Goal: Task Accomplishment & Management: Complete application form

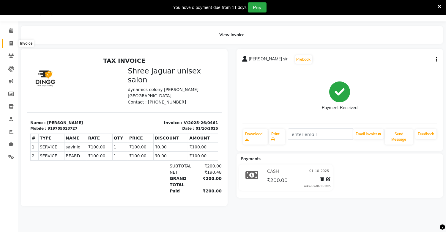
click at [9, 40] on span at bounding box center [11, 43] width 10 height 7
select select "8688"
select select "service"
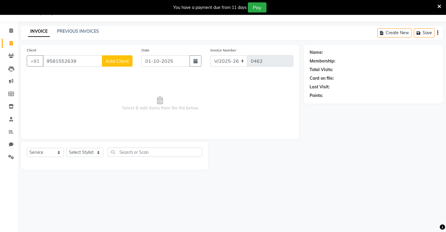
type input "9581552639"
click at [112, 57] on button "Add Client" at bounding box center [117, 60] width 31 height 11
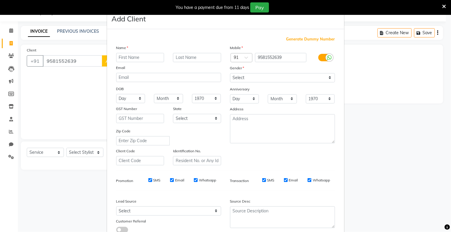
click at [128, 60] on input "text" at bounding box center [140, 57] width 48 height 9
type input "nagarjuna"
click at [192, 60] on input "text" at bounding box center [197, 57] width 48 height 9
type input "sir"
click at [244, 77] on select "Select [DEMOGRAPHIC_DATA] [DEMOGRAPHIC_DATA] Other Prefer Not To Say" at bounding box center [282, 77] width 105 height 9
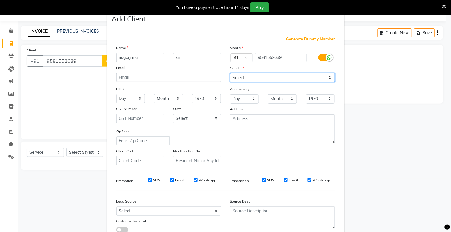
select select "[DEMOGRAPHIC_DATA]"
click at [230, 73] on select "Select [DEMOGRAPHIC_DATA] [DEMOGRAPHIC_DATA] Other Prefer Not To Say" at bounding box center [282, 77] width 105 height 9
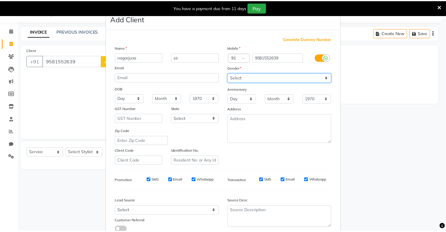
scroll to position [43, 0]
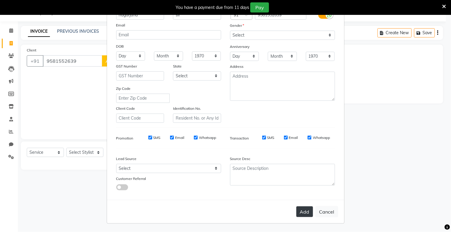
click at [302, 214] on button "Add" at bounding box center [304, 211] width 17 height 11
select select
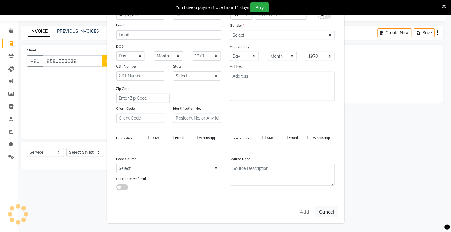
select select
checkbox input "false"
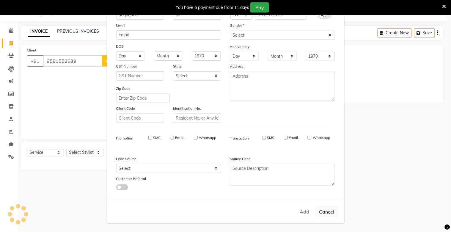
checkbox input "false"
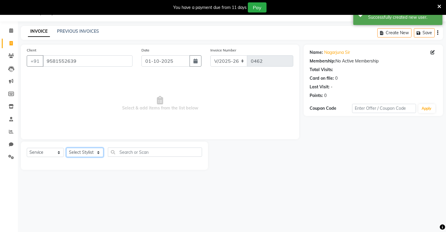
click at [95, 157] on select "Select Stylist [PERSON_NAME] [PERSON_NAME]" at bounding box center [84, 152] width 37 height 9
select select "88619"
click at [66, 148] on select "Select Stylist [PERSON_NAME] [PERSON_NAME]" at bounding box center [84, 152] width 37 height 9
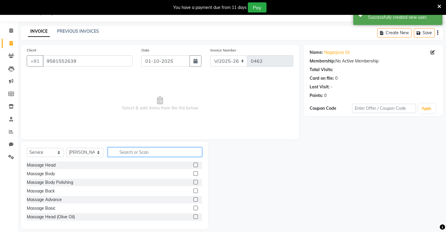
click at [133, 149] on input "text" at bounding box center [155, 152] width 94 height 9
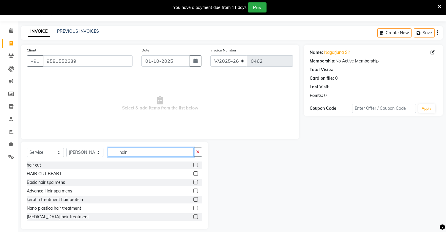
type input "hair"
click at [194, 175] on label at bounding box center [196, 173] width 4 height 4
click at [194, 175] on input "checkbox" at bounding box center [196, 174] width 4 height 4
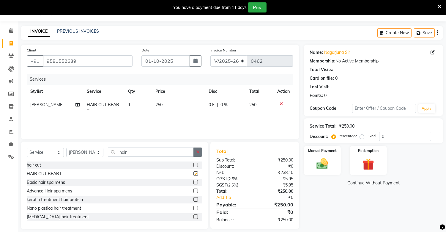
checkbox input "false"
click at [197, 155] on button "button" at bounding box center [198, 152] width 9 height 9
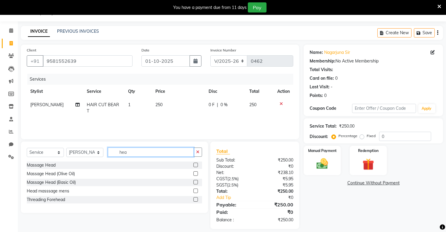
type input "hea"
click at [195, 182] on label at bounding box center [196, 182] width 4 height 4
click at [195, 182] on input "checkbox" at bounding box center [196, 183] width 4 height 4
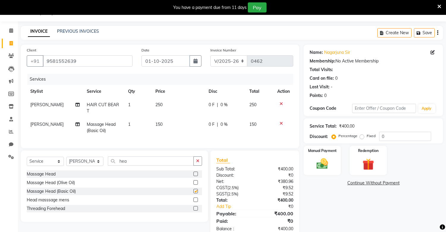
checkbox input "false"
click at [320, 164] on img at bounding box center [323, 164] width 20 height 14
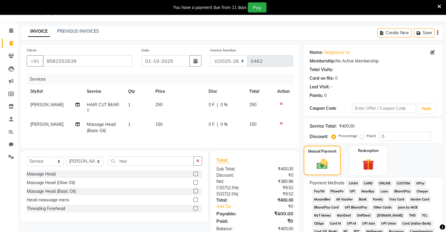
click at [336, 189] on span "PhonePe" at bounding box center [337, 191] width 17 height 7
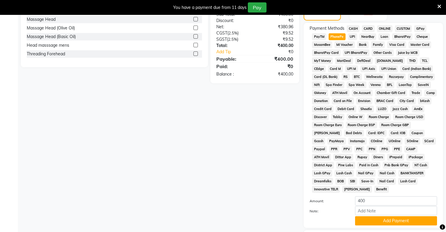
scroll to position [203, 0]
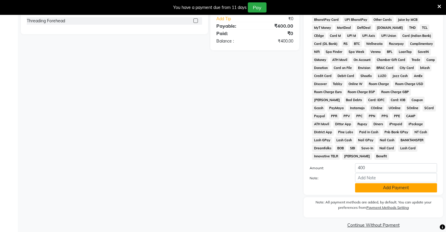
click at [371, 183] on button "Add Payment" at bounding box center [396, 187] width 82 height 9
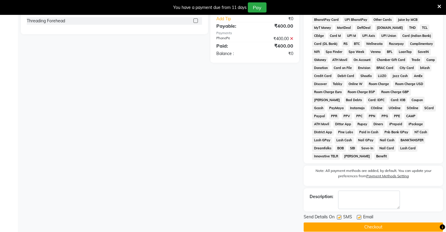
click at [366, 224] on button "Checkout" at bounding box center [373, 226] width 139 height 9
